Goal: Find specific page/section: Find specific page/section

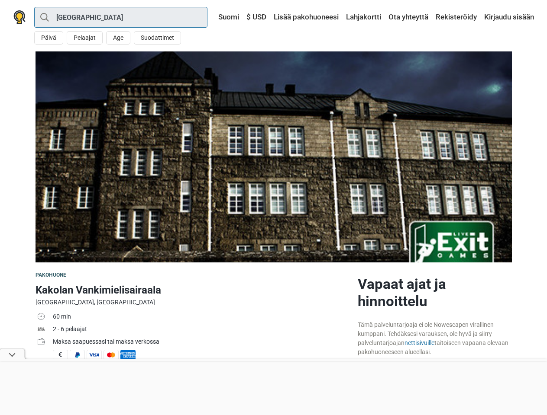
click at [121, 17] on input "[GEOGRAPHIC_DATA]" at bounding box center [120, 17] width 173 height 21
type input "[GEOGRAPHIC_DATA]"
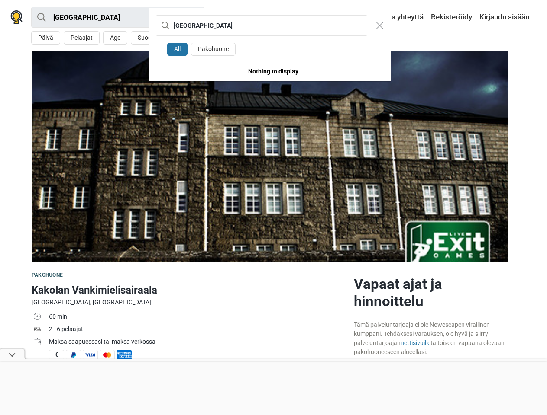
click at [48, 38] on div "Turku All Pakohuone Nothing to display" at bounding box center [273, 207] width 547 height 415
click at [84, 38] on div "Turku All Pakohuone Nothing to display" at bounding box center [273, 207] width 547 height 415
click at [118, 38] on div "Turku All Pakohuone Nothing to display" at bounding box center [273, 207] width 547 height 415
click at [157, 38] on div "[GEOGRAPHIC_DATA]" at bounding box center [269, 25] width 241 height 35
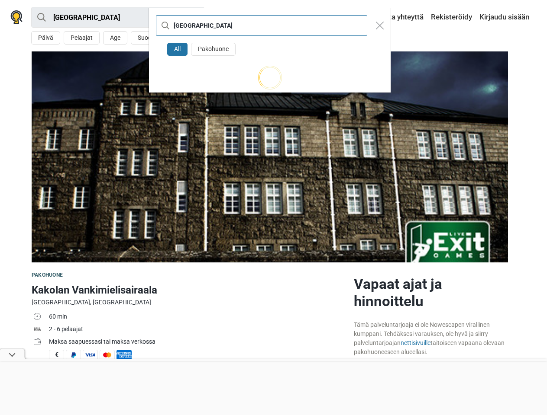
click at [224, 17] on input "[GEOGRAPHIC_DATA]" at bounding box center [261, 25] width 211 height 21
click at [256, 17] on input "[GEOGRAPHIC_DATA]" at bounding box center [261, 25] width 211 height 21
click at [408, 17] on div "Turku All [GEOGRAPHIC_DATA]" at bounding box center [273, 207] width 547 height 415
click at [456, 17] on div "Turku All [GEOGRAPHIC_DATA]" at bounding box center [273, 207] width 547 height 415
click at [508, 17] on div "Turku All [GEOGRAPHIC_DATA]" at bounding box center [273, 207] width 547 height 415
